Goal: Information Seeking & Learning: Check status

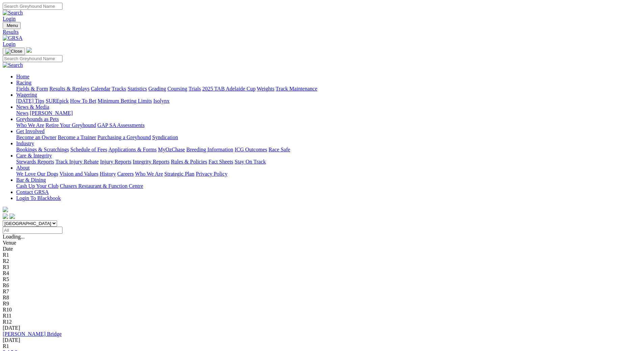
click at [89, 86] on link "Results & Replays" at bounding box center [69, 89] width 40 height 6
